Goal: Task Accomplishment & Management: Manage account settings

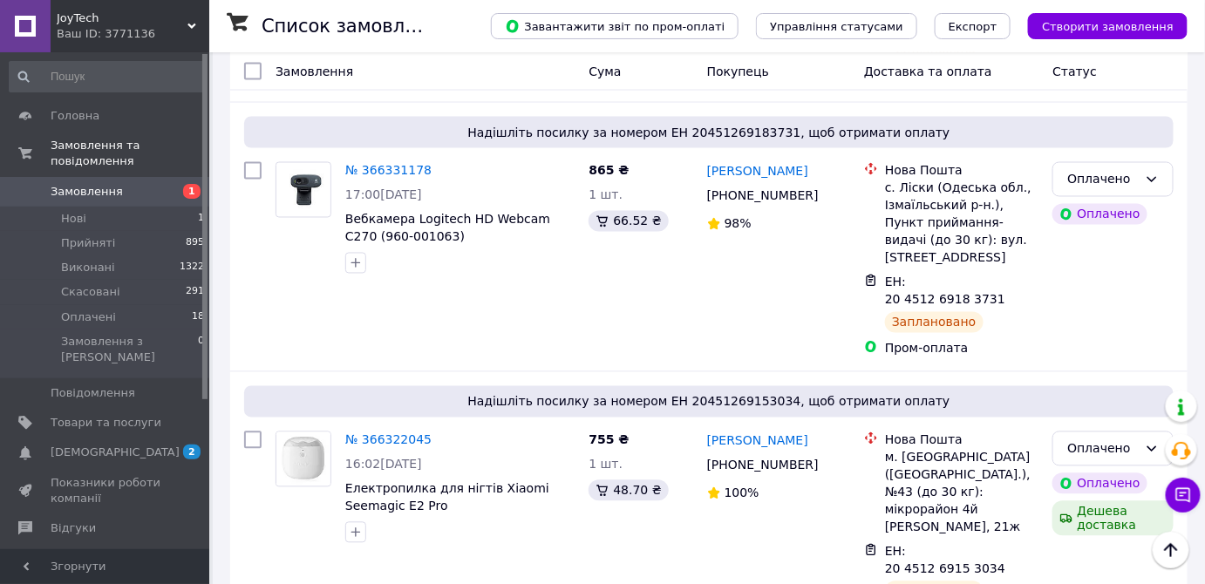
scroll to position [950, 0]
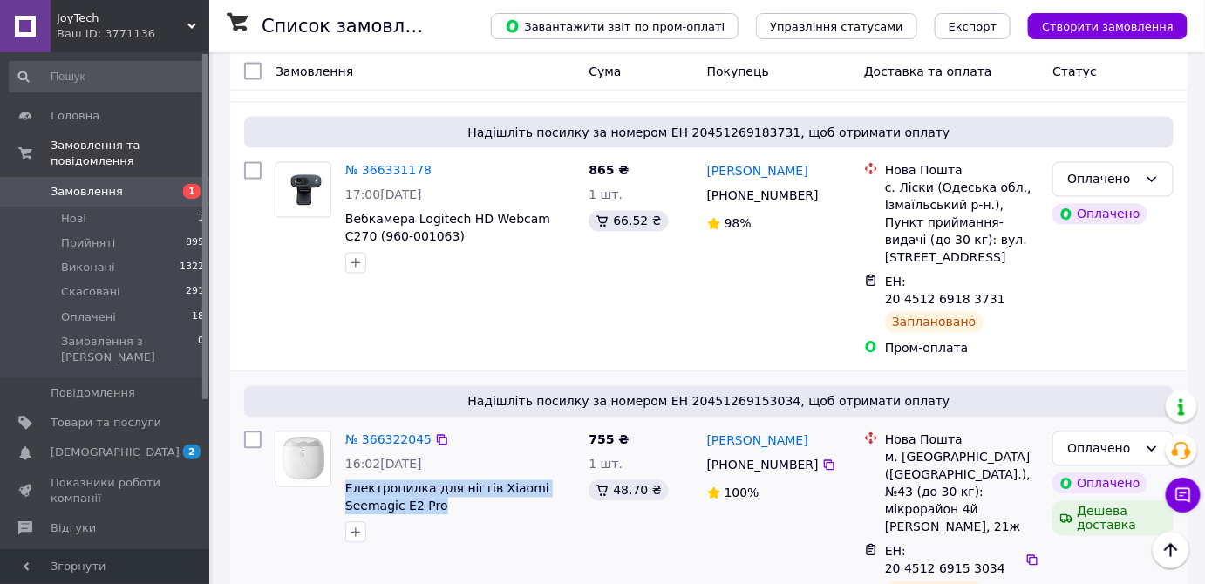
drag, startPoint x: 436, startPoint y: 326, endPoint x: 521, endPoint y: 340, distance: 86.5
click at [521, 424] on div "№ 366322045 16:02, 12.10.2025 Електропилка для нігтів Xiaomi Seemagic E2 Pro" at bounding box center [459, 487] width 243 height 126
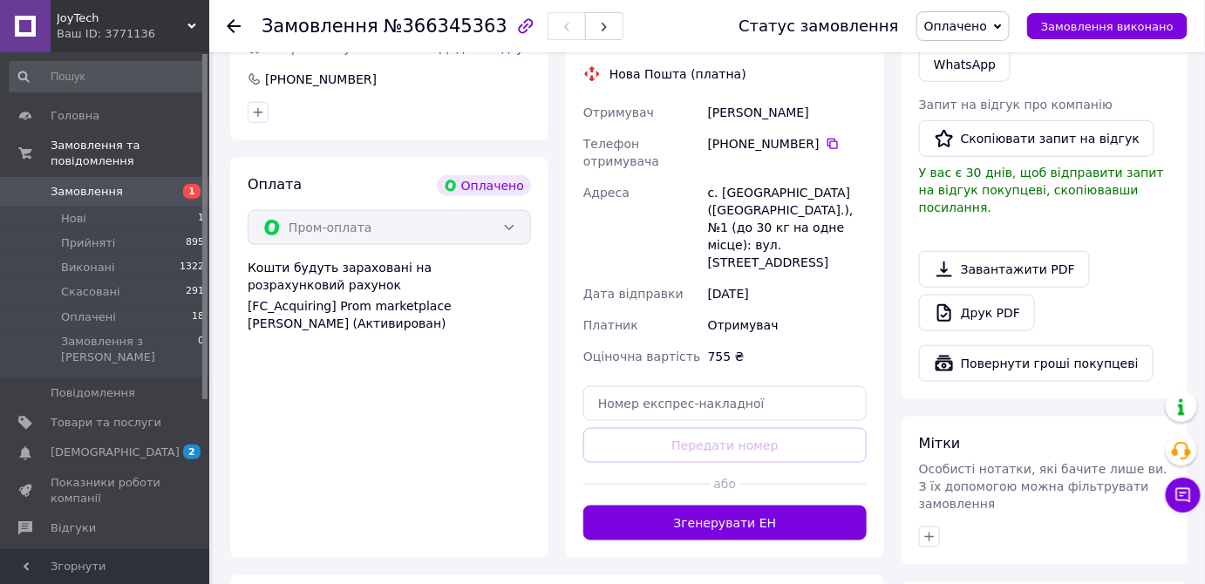
scroll to position [685, 0]
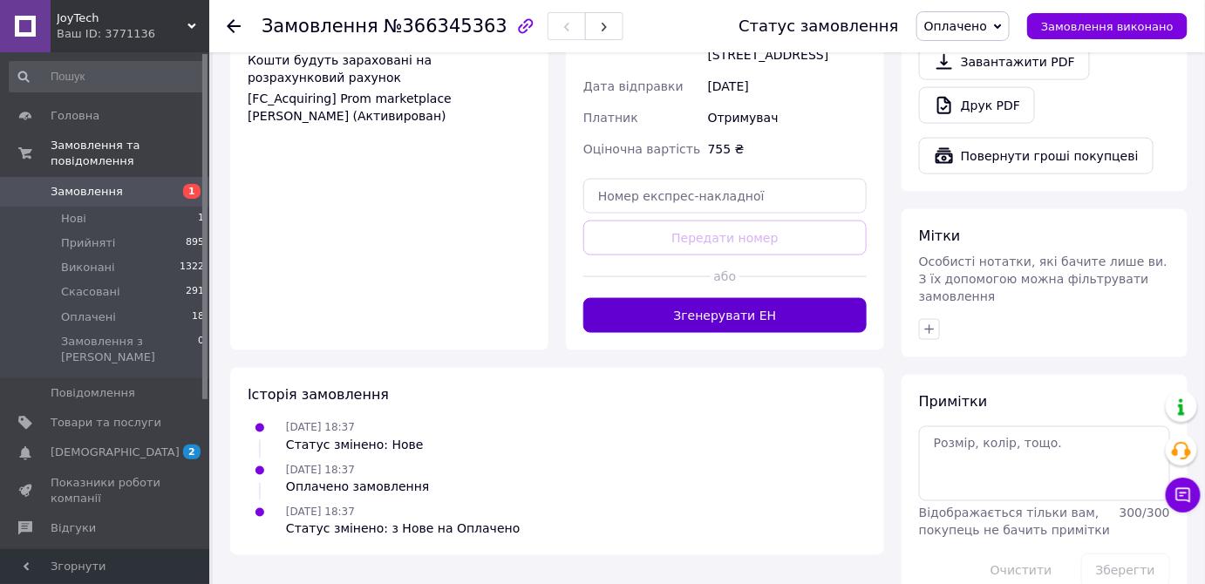
click at [733, 298] on button "Згенерувати ЕН" at bounding box center [724, 315] width 283 height 35
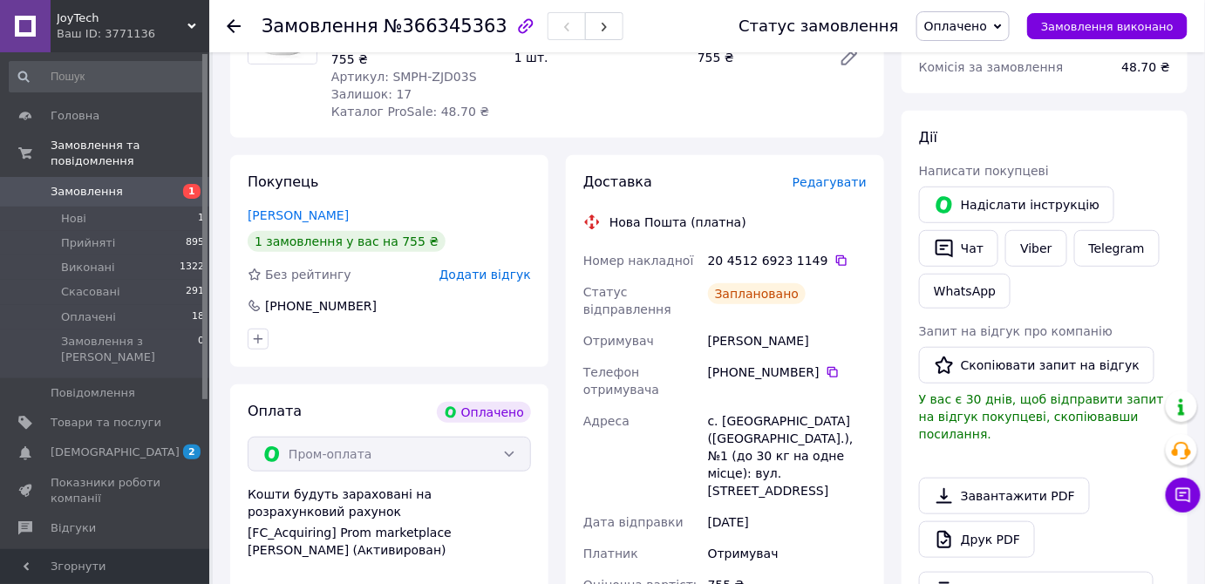
scroll to position [210, 0]
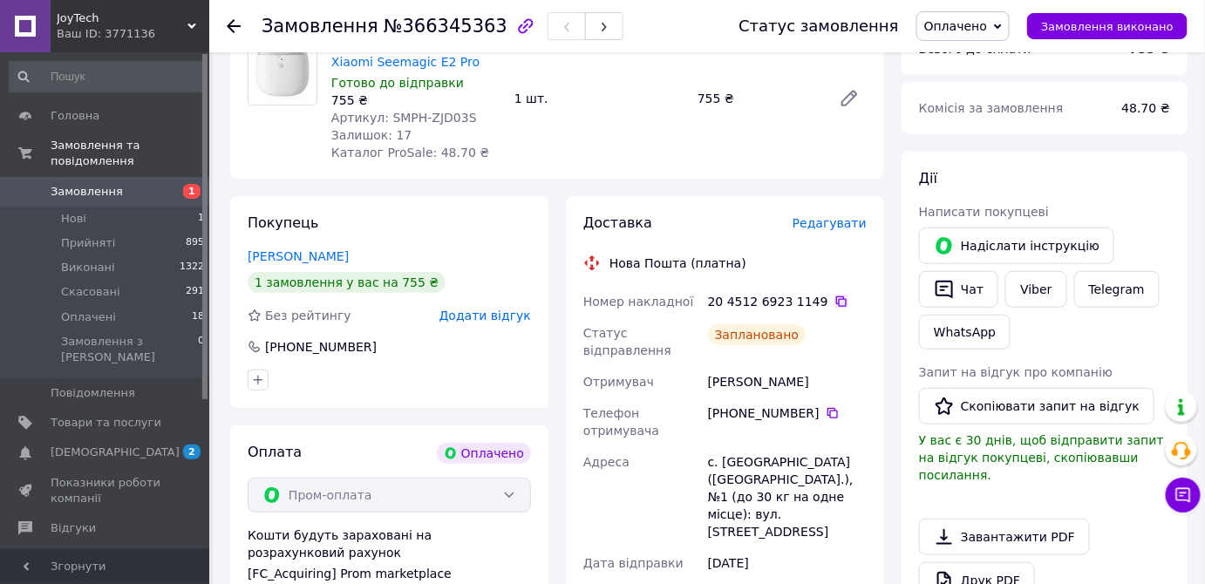
click at [834, 302] on icon at bounding box center [841, 302] width 14 height 14
drag, startPoint x: 899, startPoint y: 542, endPoint x: 879, endPoint y: 532, distance: 21.8
click at [899, 542] on div "Всього 1 товар 755 ₴ Доставка 108.78 ₴ Всього до сплати 755 ₴ Комісія за замовл…" at bounding box center [1043, 496] width 303 height 1171
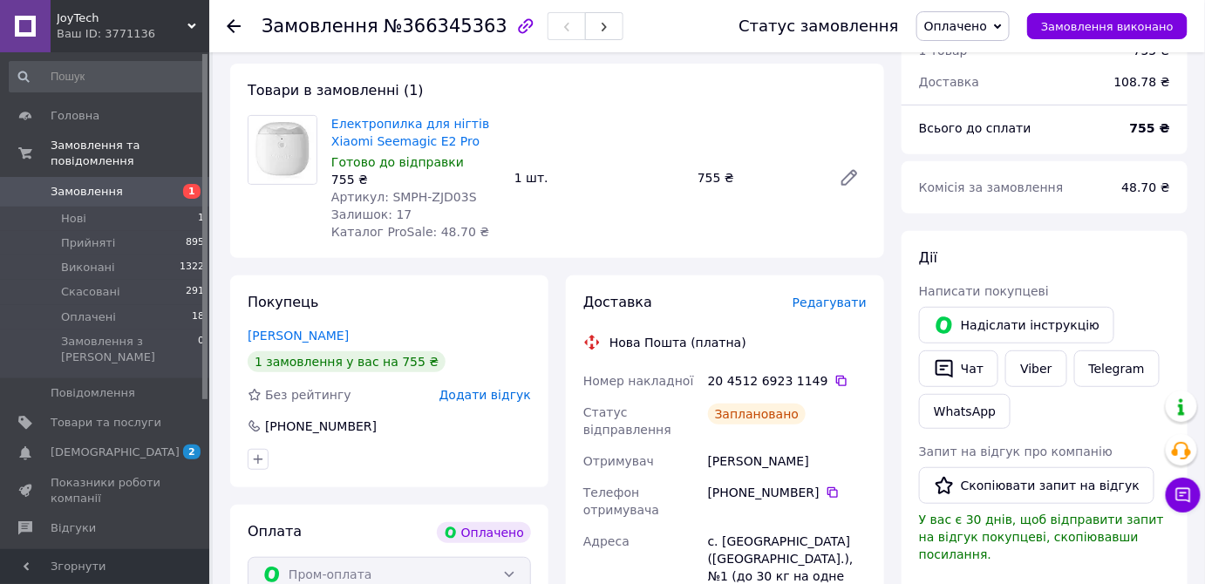
scroll to position [0, 0]
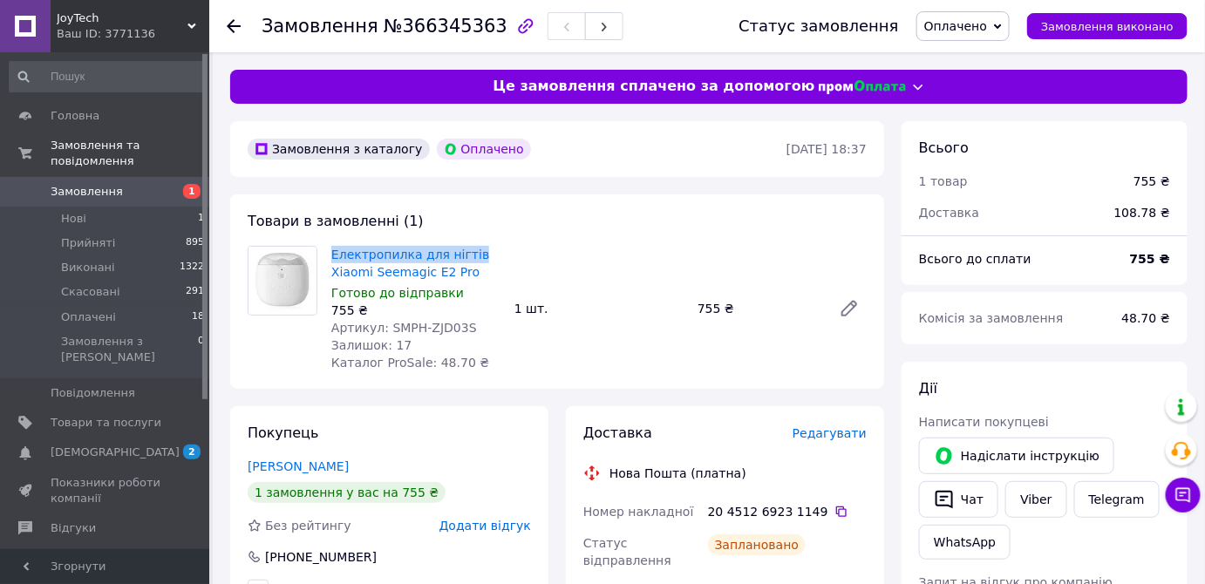
drag, startPoint x: 475, startPoint y: 254, endPoint x: 326, endPoint y: 248, distance: 149.2
click at [326, 248] on div "Електропилка для нігтів Xiaomi Seemagic E2 Pro Готово до відправки 755 ₴ Артику…" at bounding box center [415, 308] width 183 height 132
copy link "Електропилка для нігтів"
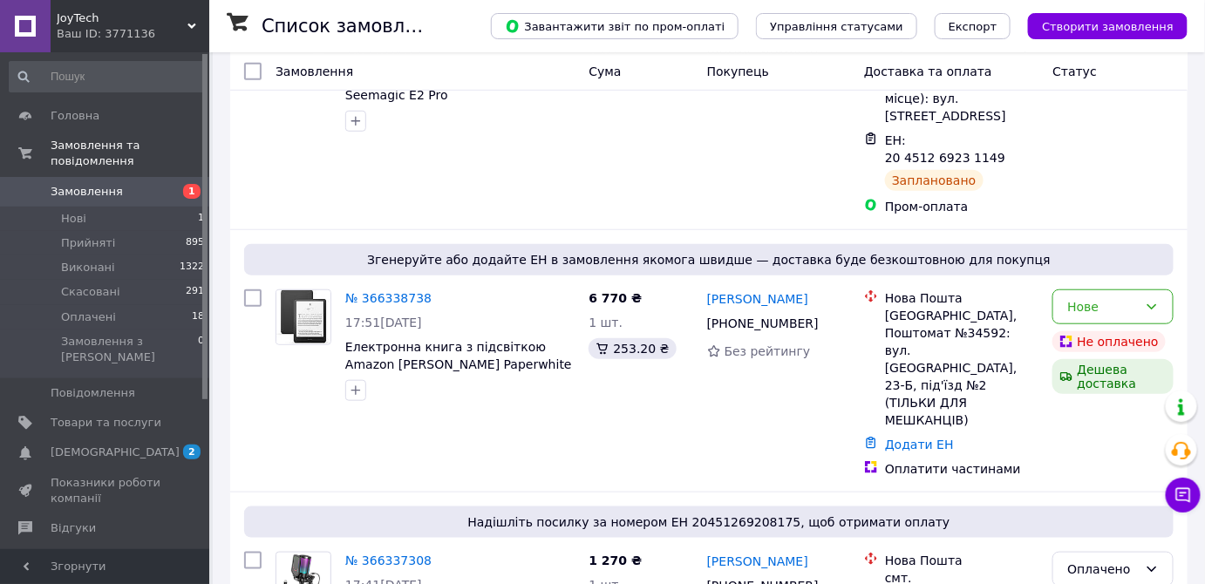
scroll to position [396, 0]
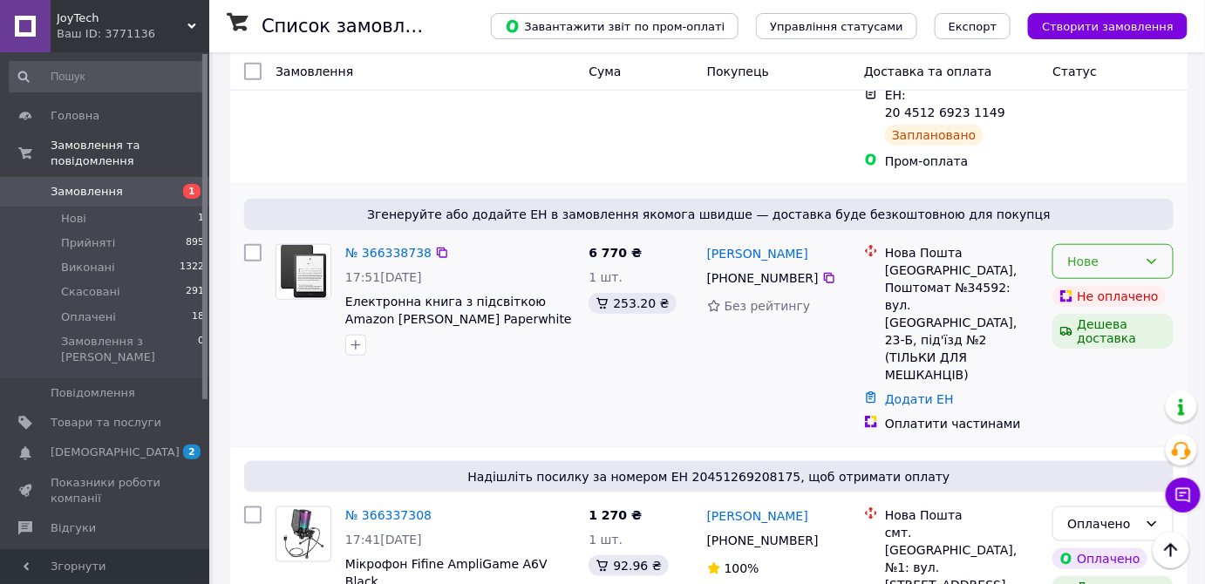
click at [1154, 255] on icon at bounding box center [1151, 262] width 14 height 14
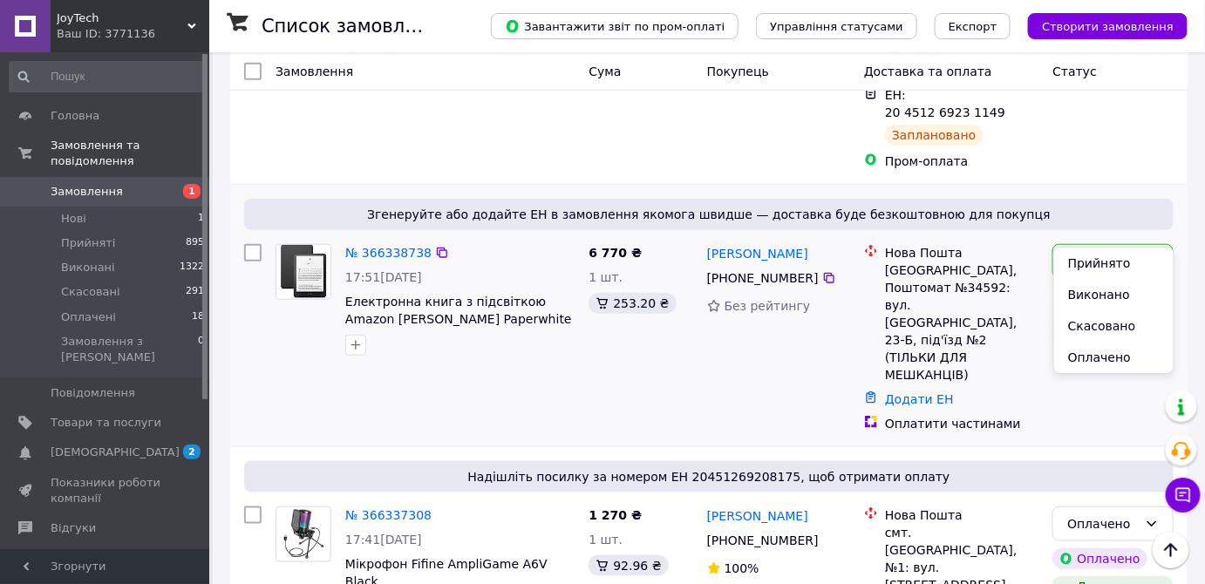
click at [1096, 328] on li "Скасовано" at bounding box center [1113, 325] width 119 height 31
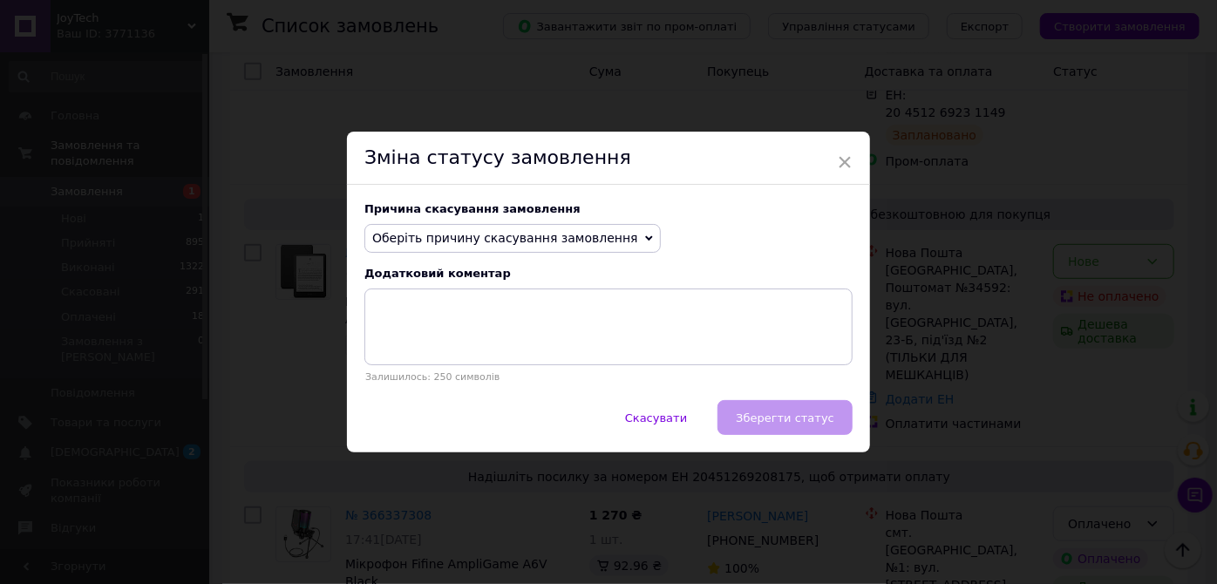
click at [514, 233] on span "Оберіть причину скасування замовлення" at bounding box center [505, 238] width 266 height 14
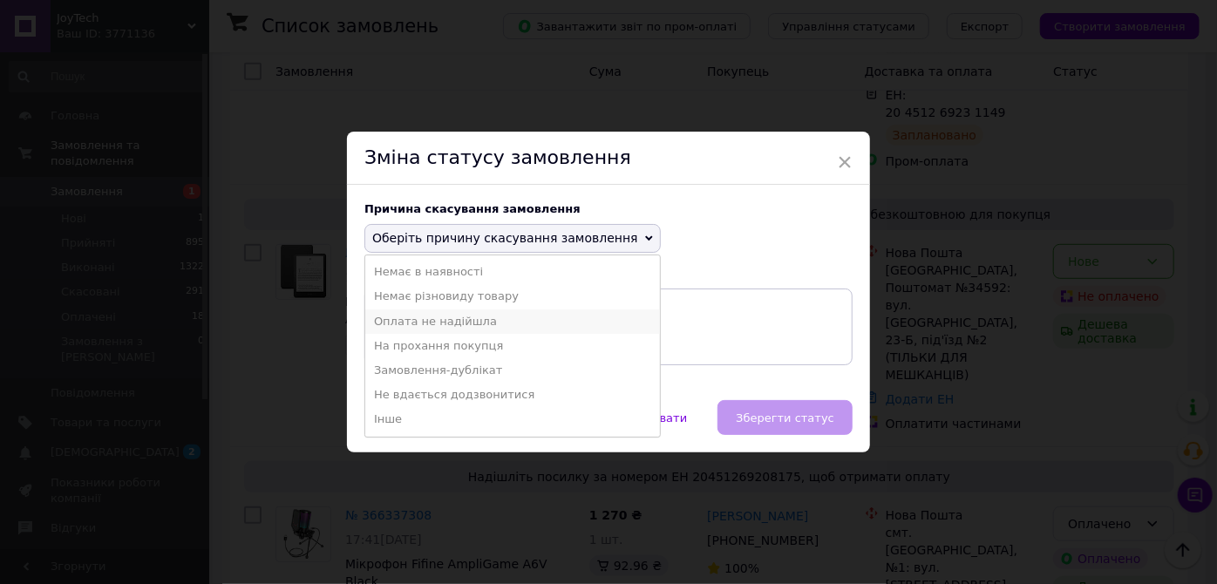
click at [441, 323] on li "Оплата не надійшла" at bounding box center [512, 321] width 295 height 24
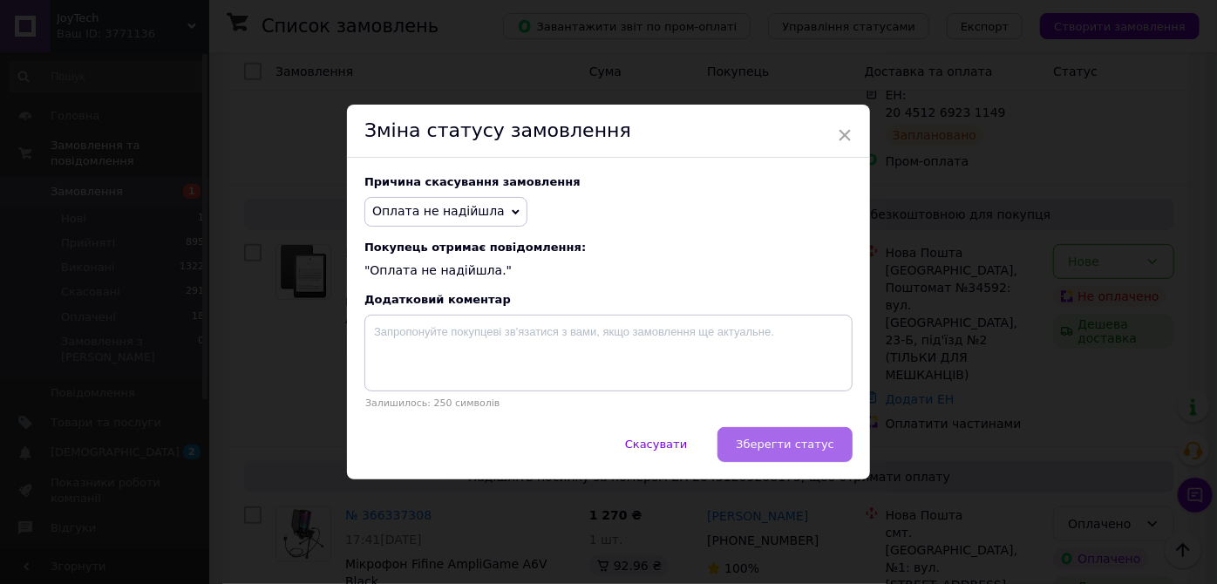
click at [793, 449] on span "Зберегти статус" at bounding box center [785, 444] width 98 height 13
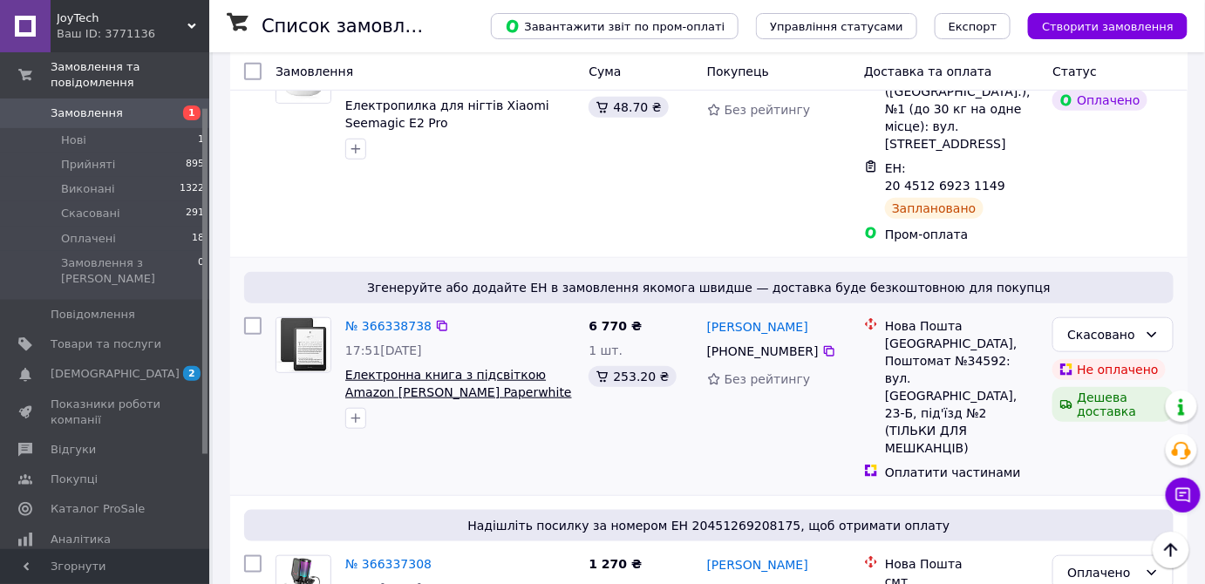
scroll to position [124, 0]
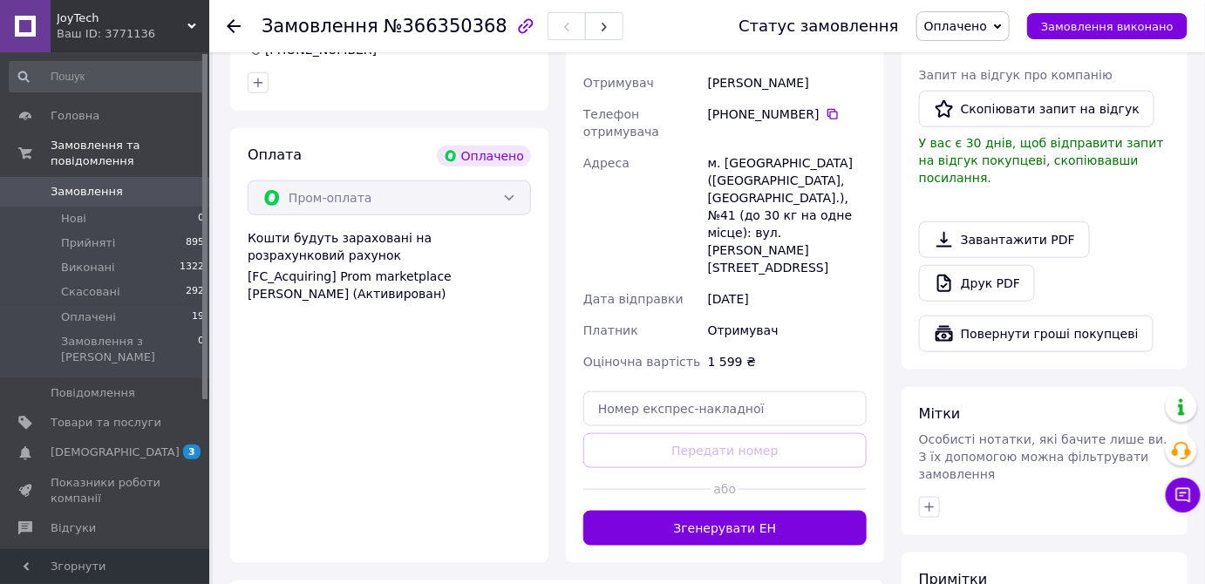
scroll to position [554, 0]
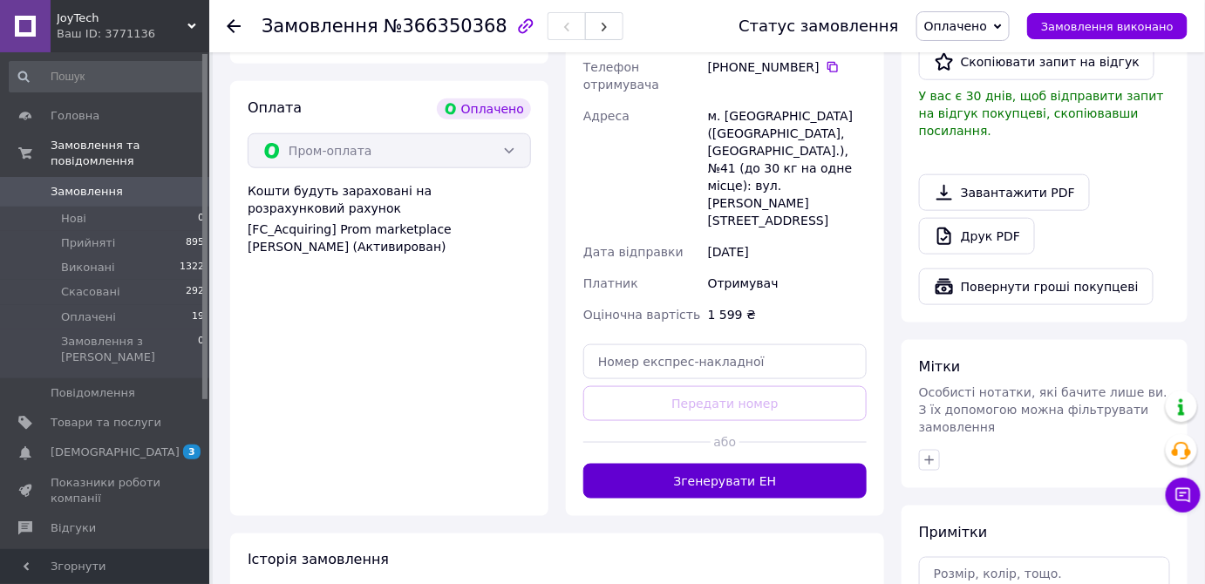
click at [753, 464] on button "Згенерувати ЕН" at bounding box center [724, 481] width 283 height 35
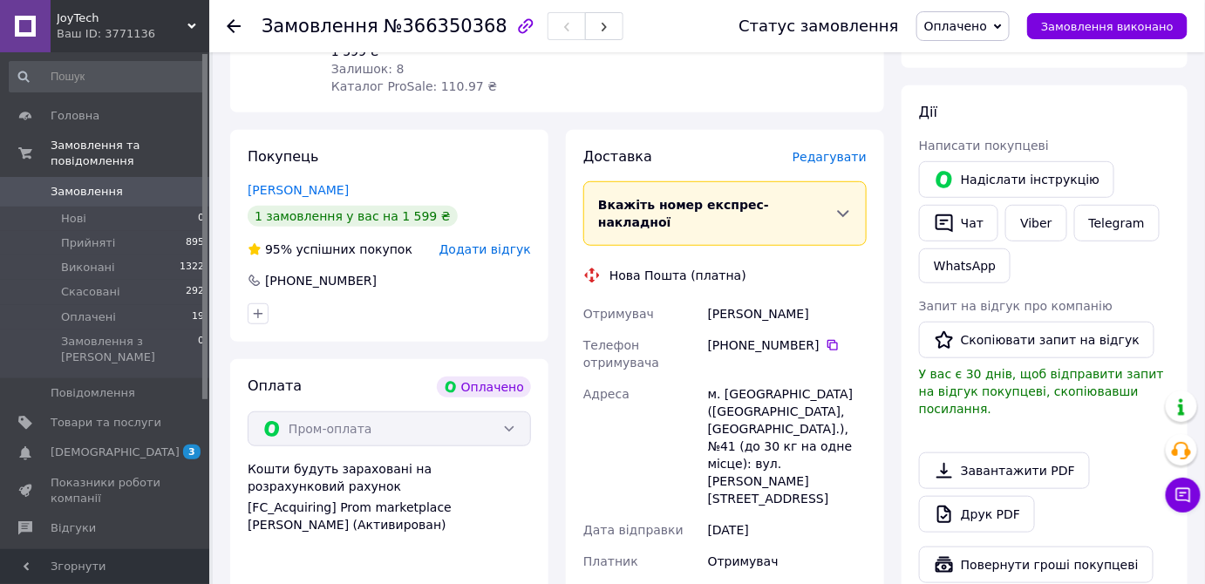
scroll to position [158, 0]
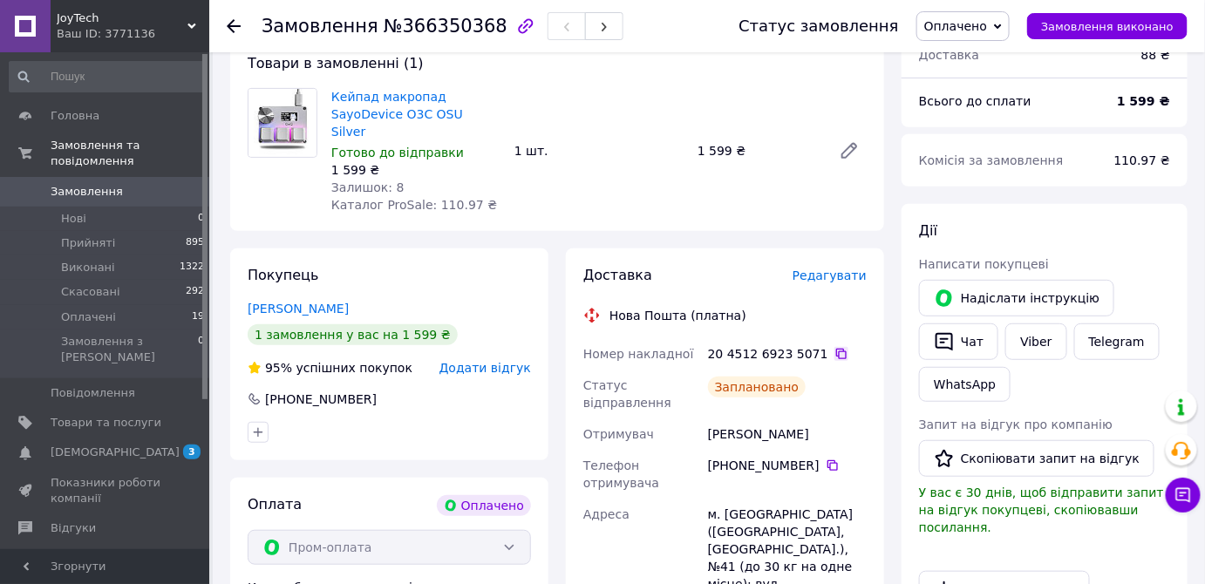
click at [834, 347] on icon at bounding box center [841, 354] width 14 height 14
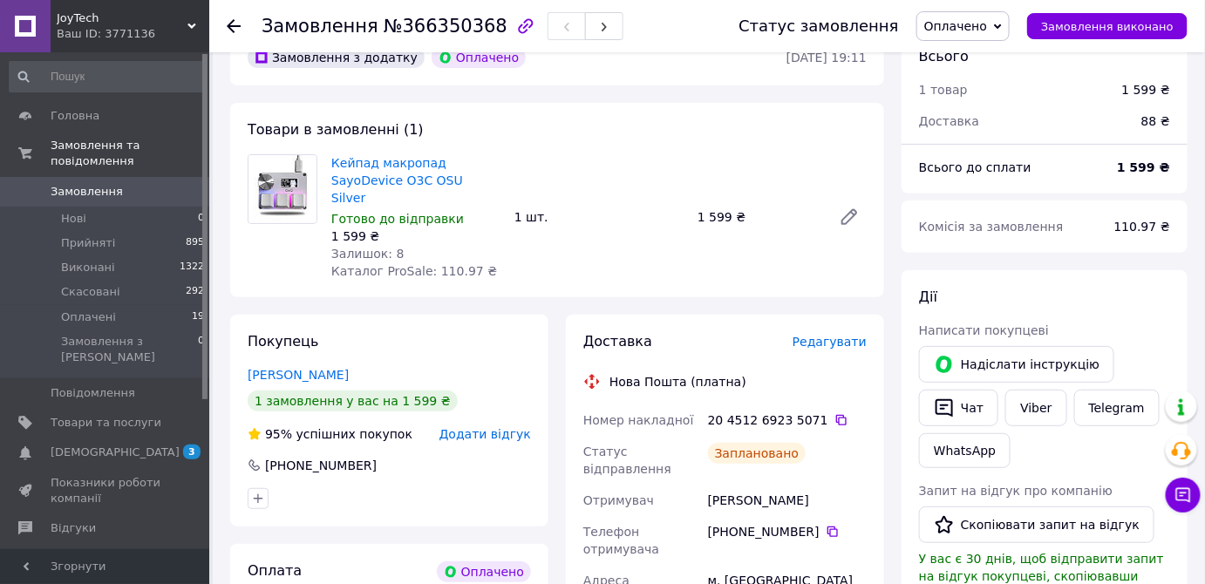
scroll to position [0, 0]
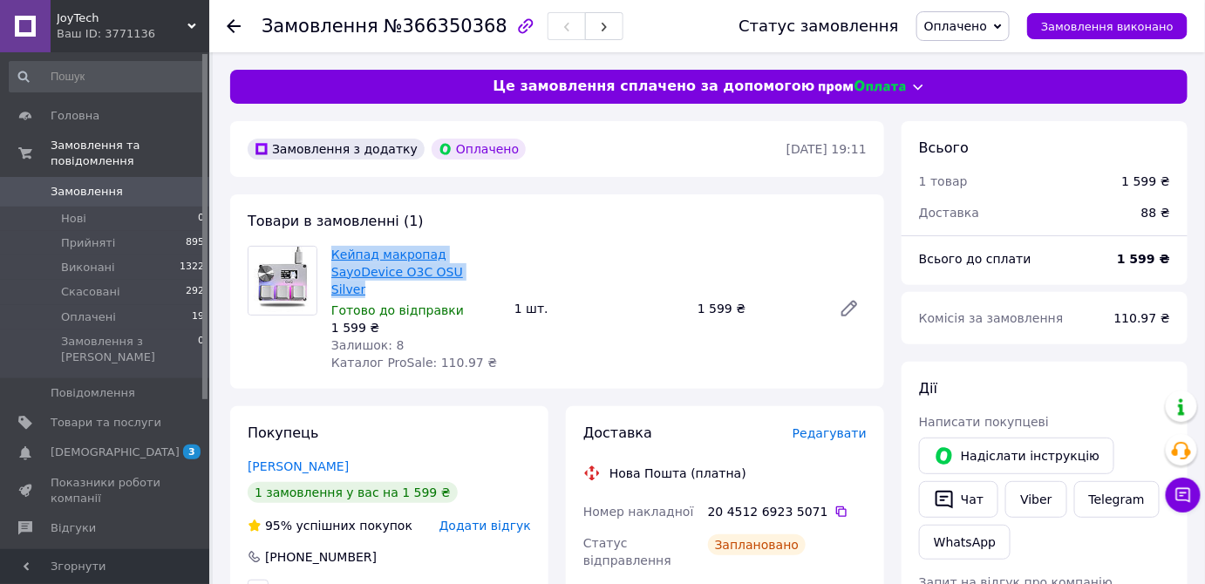
drag, startPoint x: 424, startPoint y: 272, endPoint x: 332, endPoint y: 256, distance: 93.7
click at [332, 256] on span "Кейпад макропад SayoDevice O3C OSU Silver" at bounding box center [415, 272] width 169 height 52
copy link "Кейпад макропад SayoDevice O3C OSU Silver"
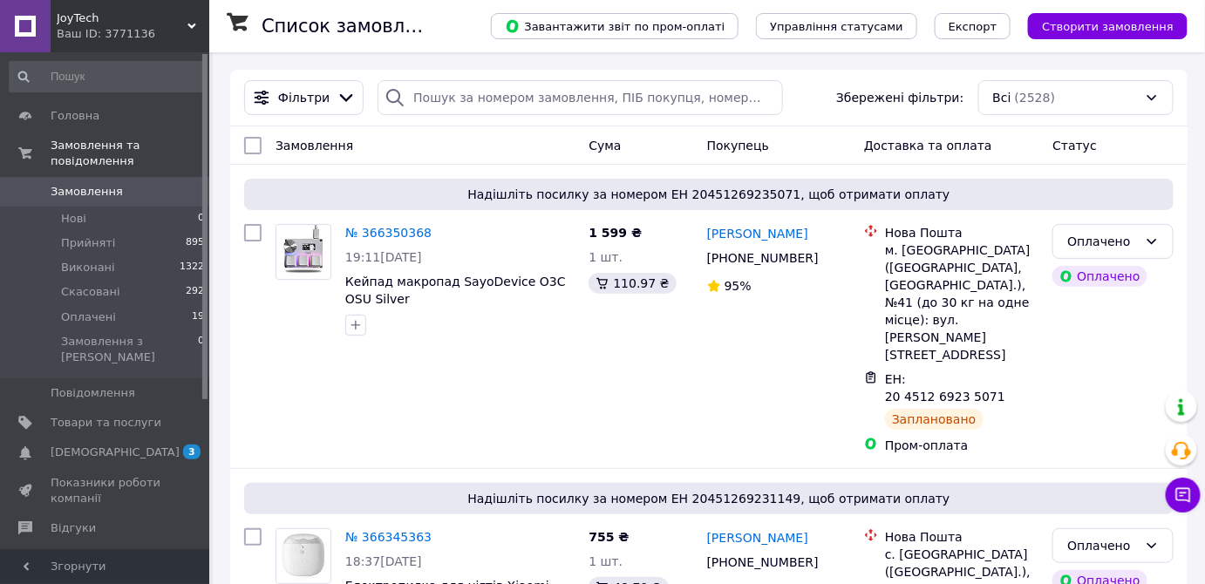
click at [22, 33] on link at bounding box center [25, 26] width 51 height 52
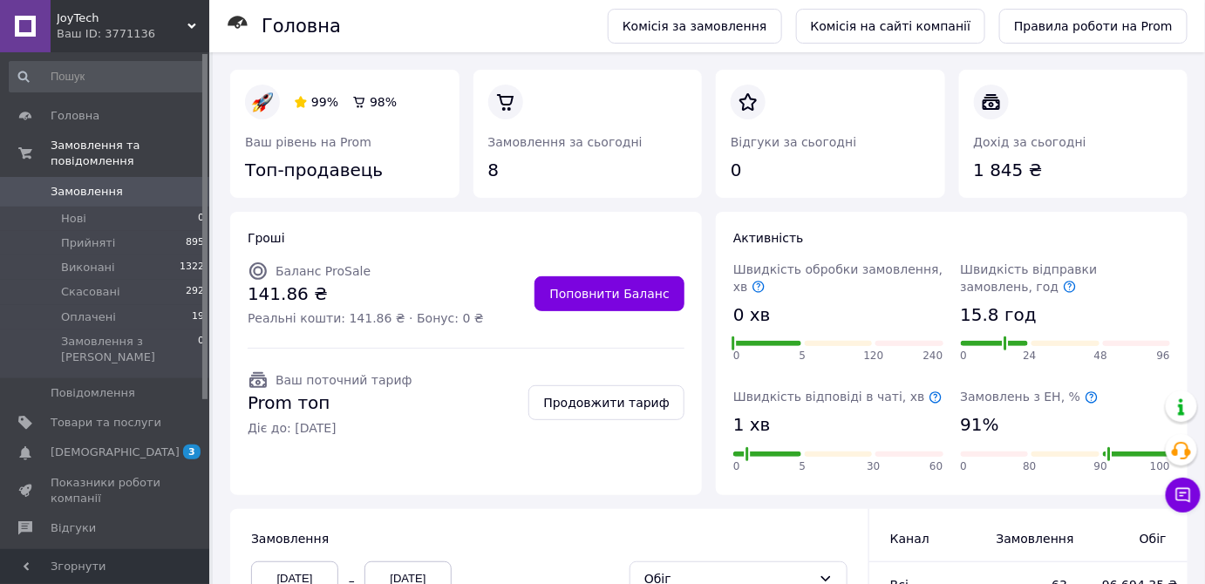
click at [81, 184] on span "Замовлення" at bounding box center [87, 192] width 72 height 16
